Goal: Transaction & Acquisition: Purchase product/service

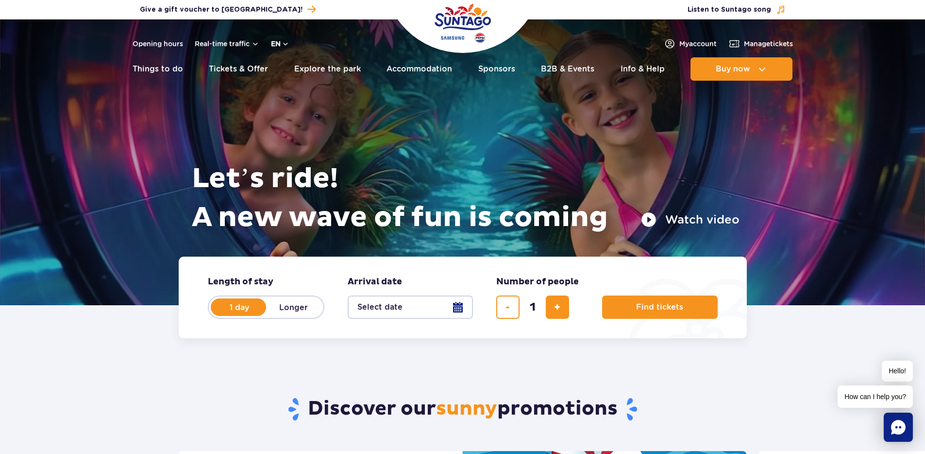
click at [286, 46] on button "en" at bounding box center [280, 44] width 18 height 10
click at [290, 66] on span "PL" at bounding box center [294, 67] width 9 height 10
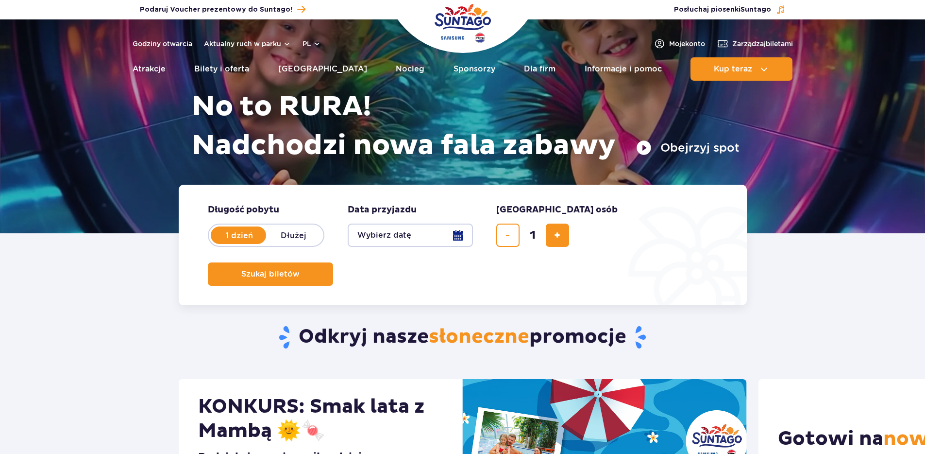
scroll to position [81, 0]
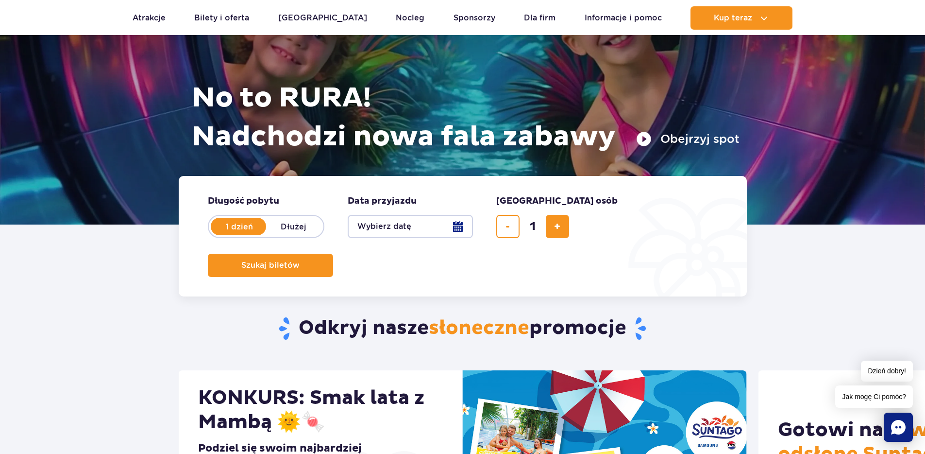
click at [449, 227] on button "Wybierz datę" at bounding box center [410, 226] width 125 height 23
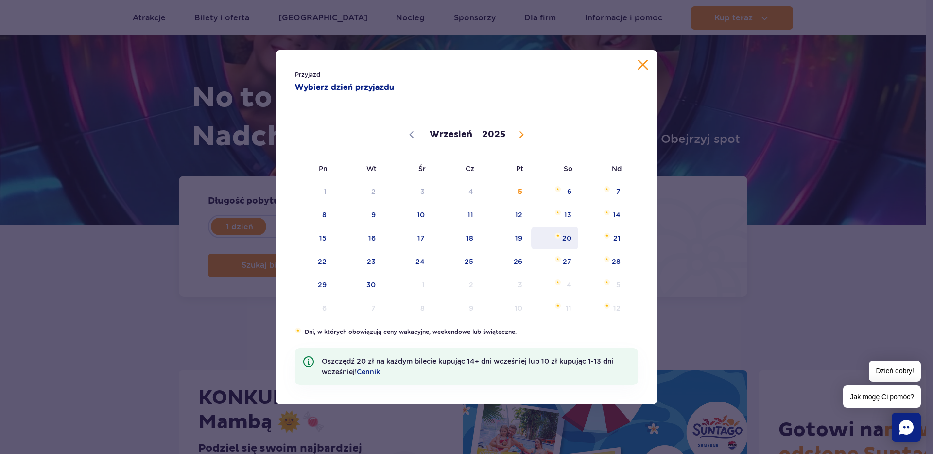
click at [564, 237] on span "20" at bounding box center [554, 238] width 49 height 22
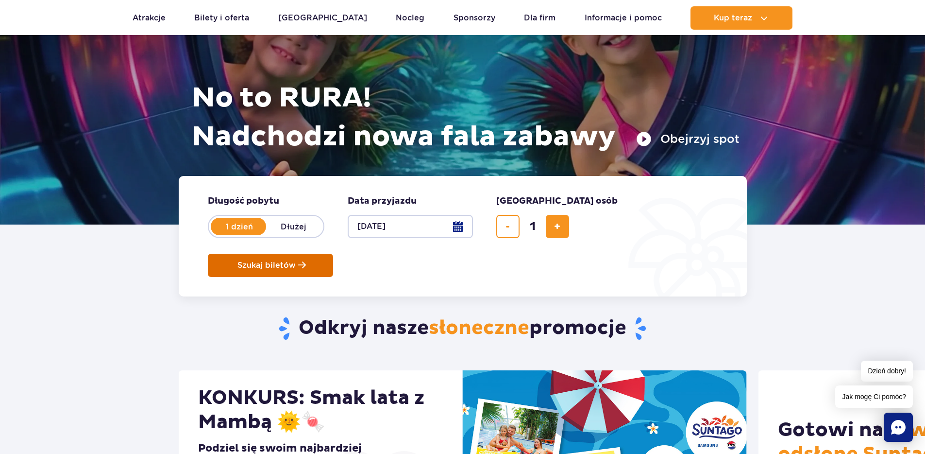
click at [296, 261] on span "Szukaj biletów" at bounding box center [266, 265] width 58 height 9
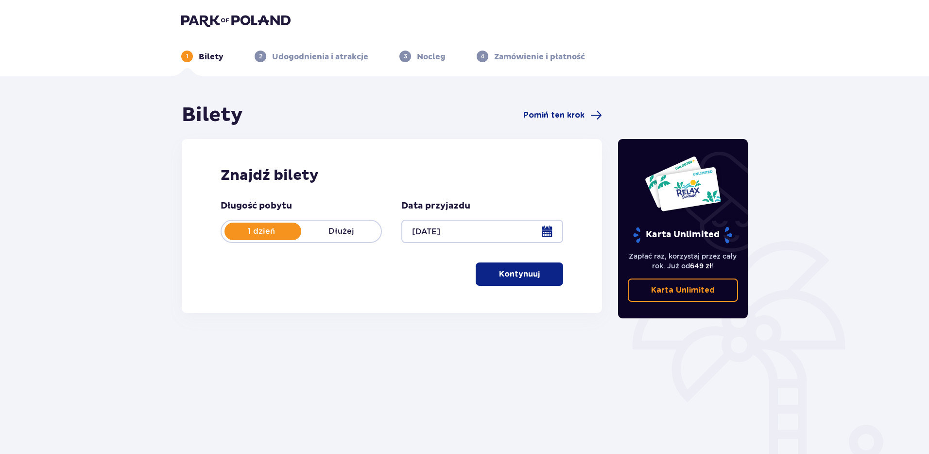
click at [515, 274] on p "Kontynuuj" at bounding box center [519, 274] width 41 height 11
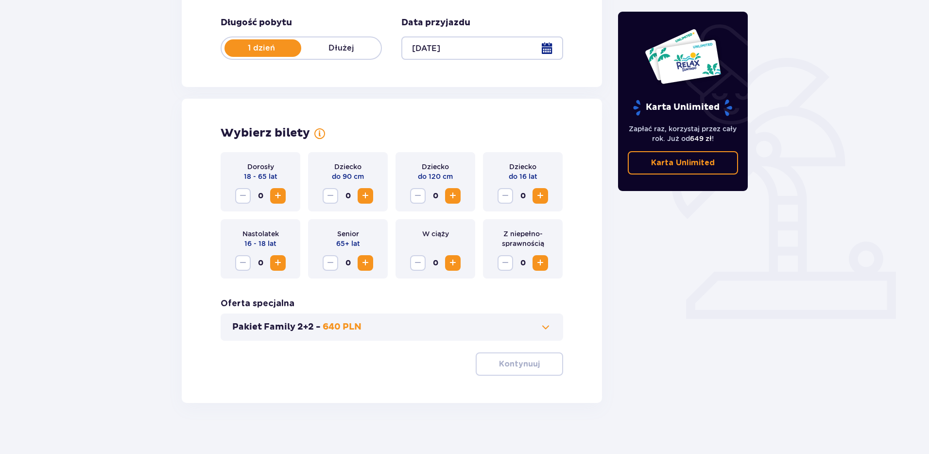
scroll to position [190, 0]
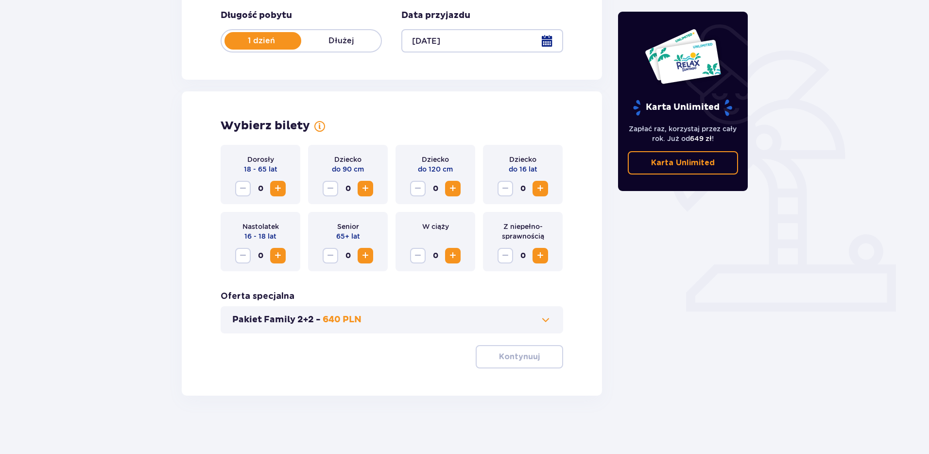
click at [281, 192] on span "Increase" at bounding box center [278, 189] width 12 height 12
click at [527, 356] on p "Kontynuuj" at bounding box center [519, 356] width 41 height 11
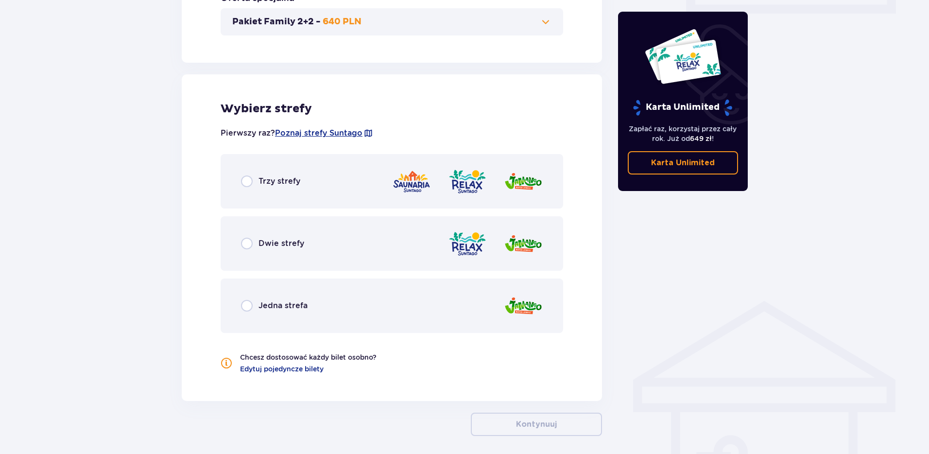
scroll to position [528, 0]
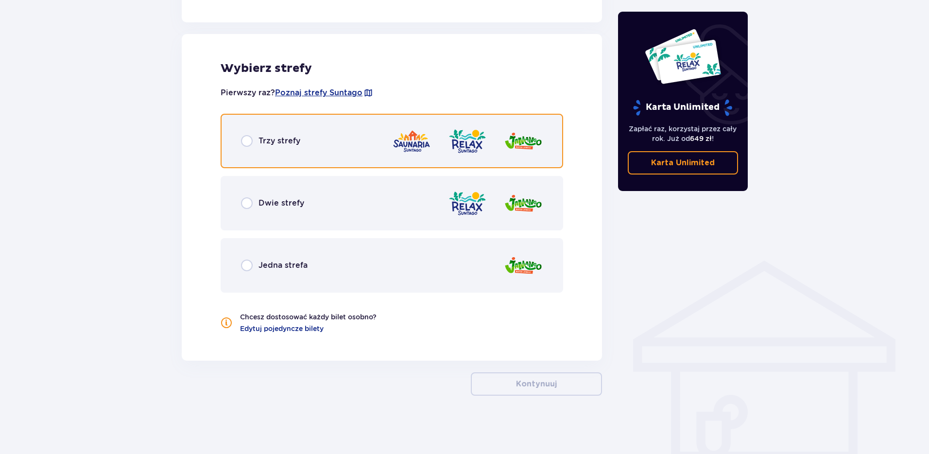
click at [248, 141] on input "radio" at bounding box center [247, 141] width 12 height 12
radio input "true"
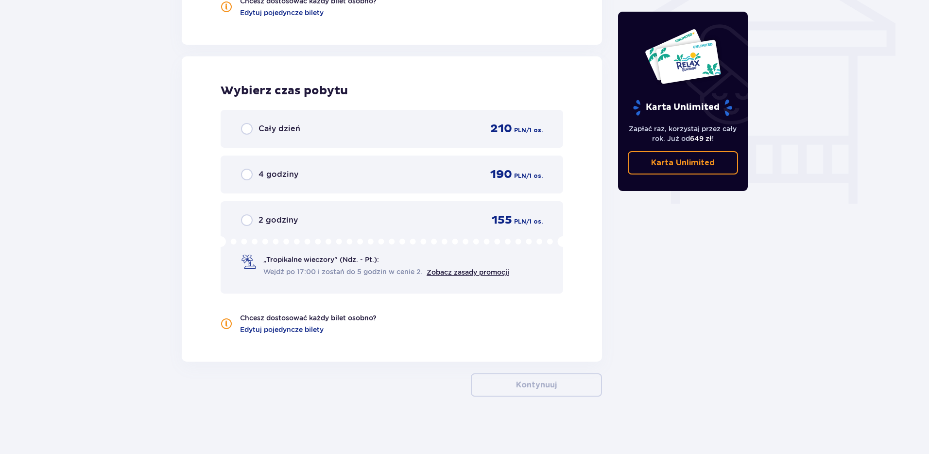
scroll to position [845, 0]
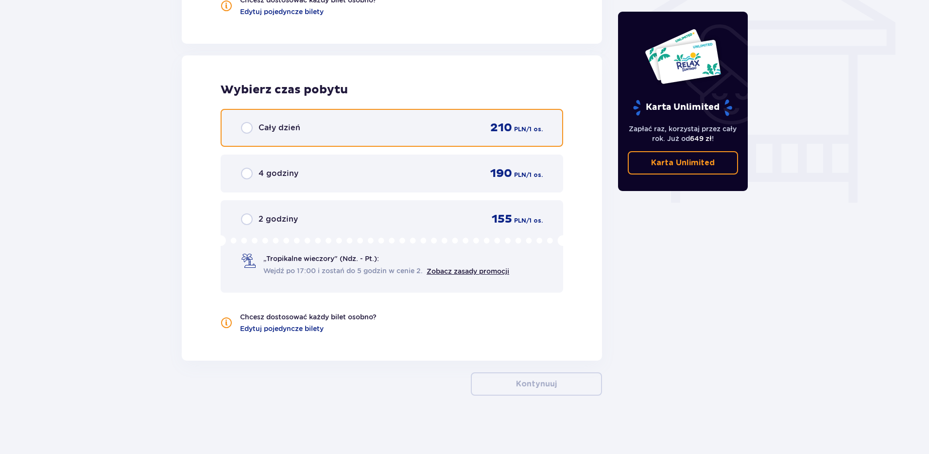
click at [246, 131] on input "radio" at bounding box center [247, 128] width 12 height 12
radio input "true"
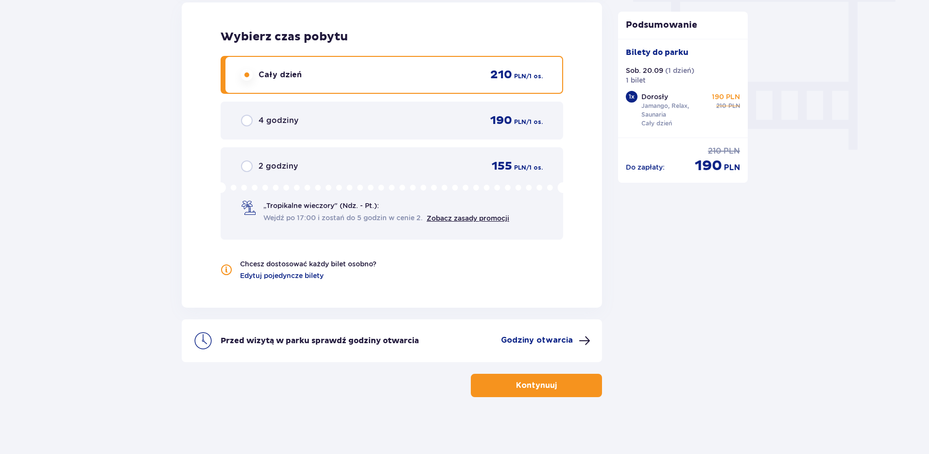
scroll to position [899, 0]
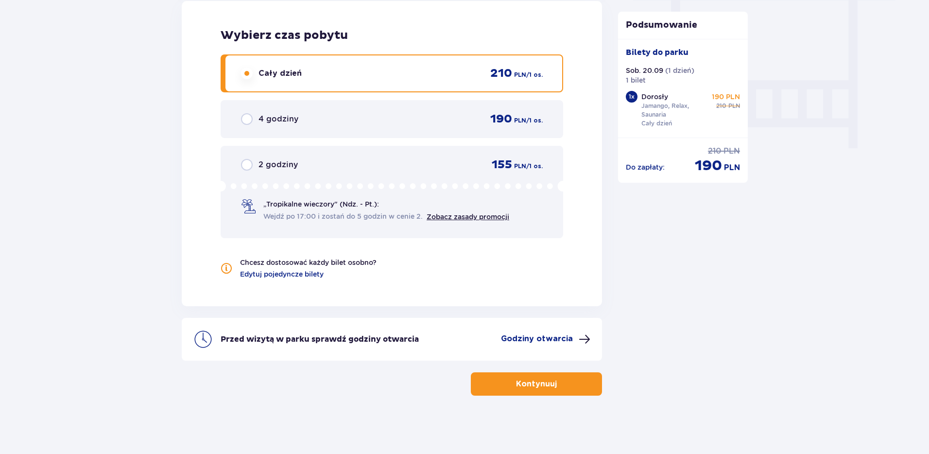
click at [562, 385] on span "button" at bounding box center [559, 384] width 12 height 12
